Goal: Navigation & Orientation: Find specific page/section

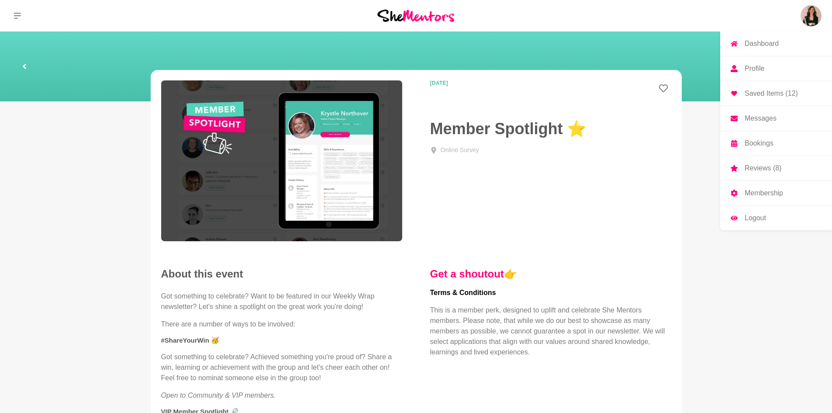
click at [807, 16] on img at bounding box center [811, 15] width 21 height 21
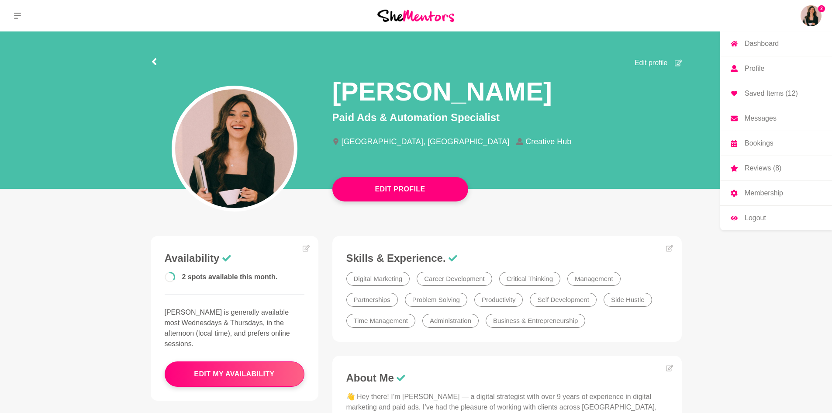
click at [398, 7] on div at bounding box center [415, 15] width 277 height 31
click at [394, 14] on img at bounding box center [415, 16] width 77 height 12
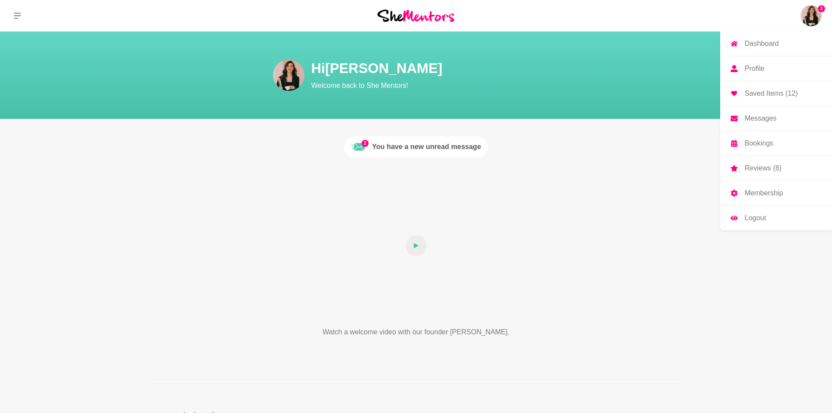
click at [796, 19] on div "2 Dashboard Profile Saved Items (12) Messages Bookings Reviews (8) Membership L…" at bounding box center [693, 15] width 277 height 31
click at [810, 11] on img at bounding box center [811, 15] width 21 height 21
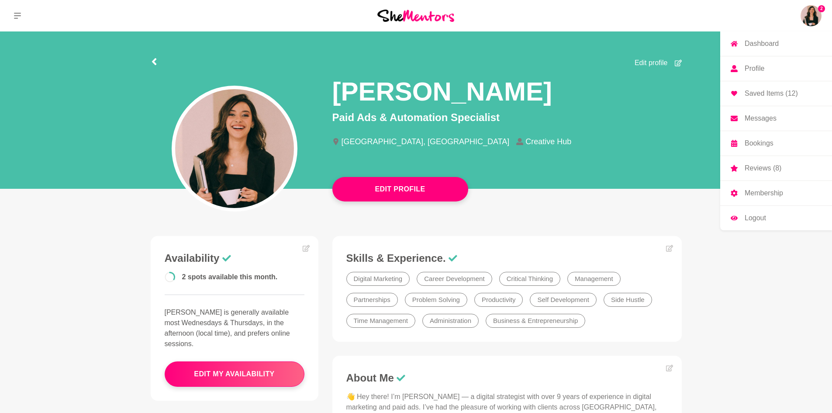
click at [765, 118] on p "Messages" at bounding box center [761, 118] width 32 height 7
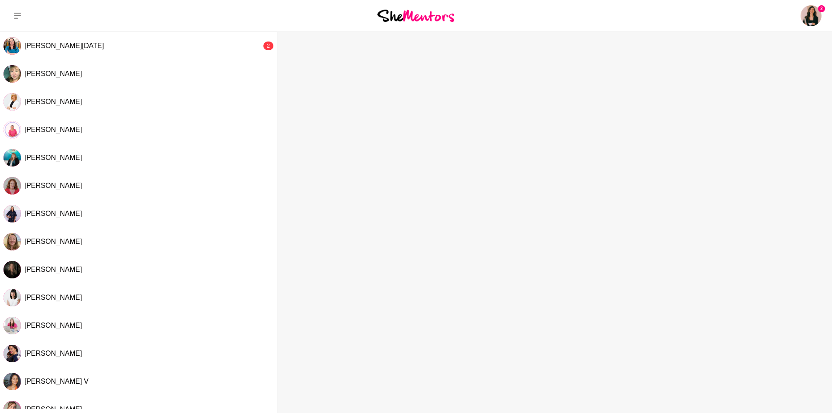
click at [397, 16] on img at bounding box center [415, 16] width 77 height 12
